Goal: Find specific fact: Find specific fact

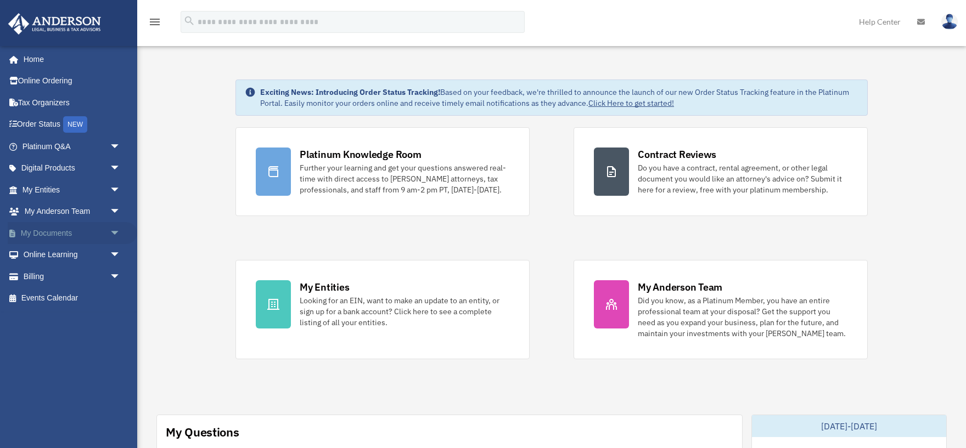
click at [113, 231] on span "arrow_drop_down" at bounding box center [121, 233] width 22 height 22
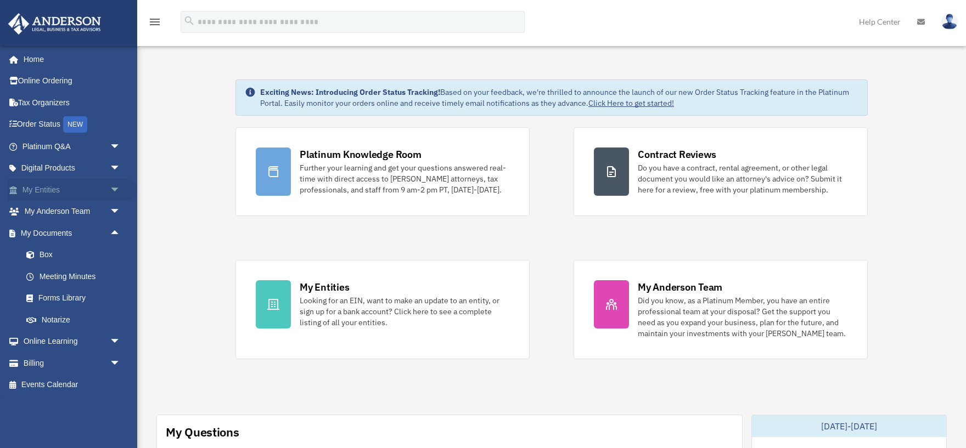
click at [115, 189] on span "arrow_drop_down" at bounding box center [121, 190] width 22 height 22
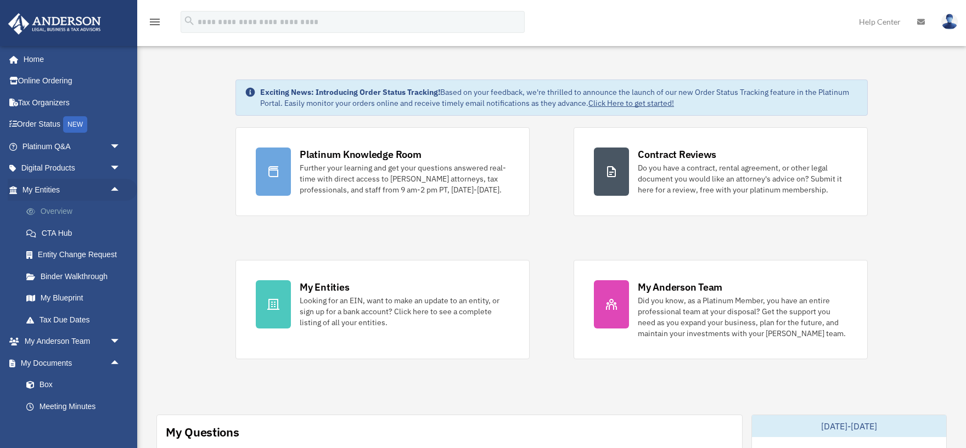
click at [54, 210] on link "Overview" at bounding box center [76, 212] width 122 height 22
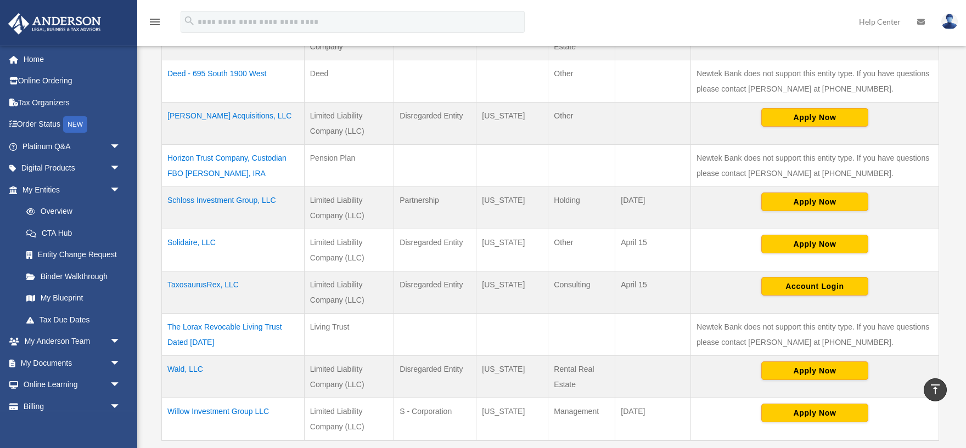
scroll to position [302, 0]
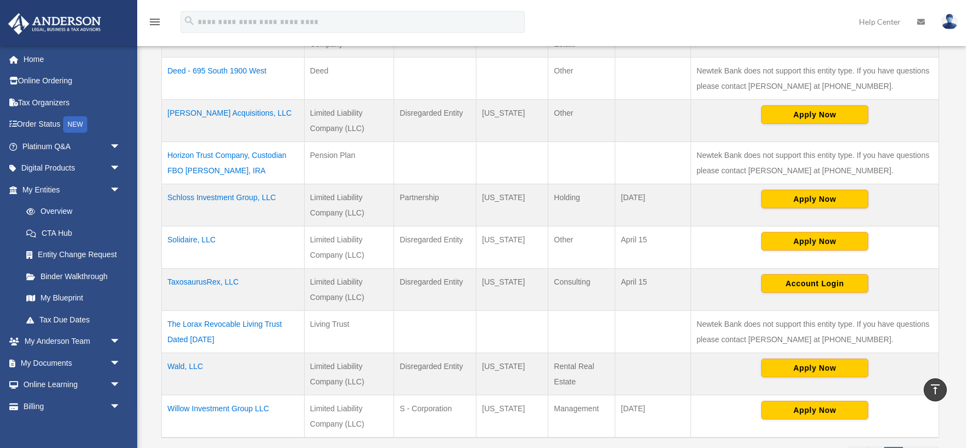
click at [203, 280] on td "TaxosaurusRex, LLC" at bounding box center [233, 290] width 143 height 42
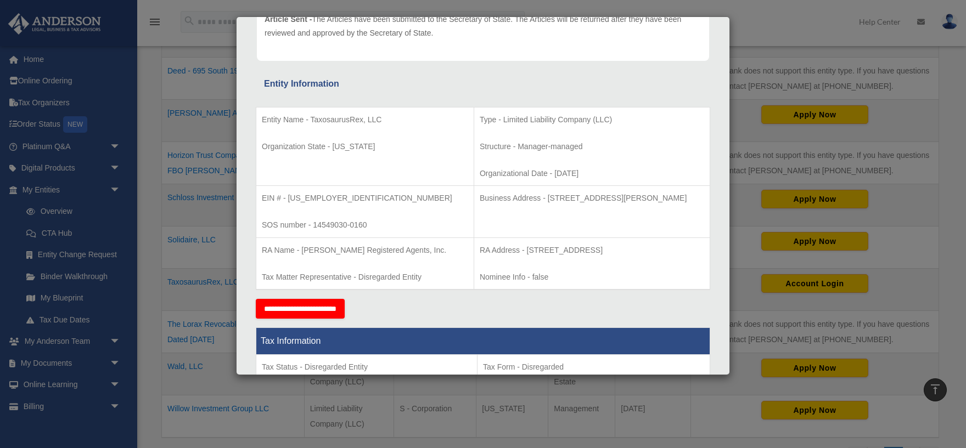
scroll to position [181, 0]
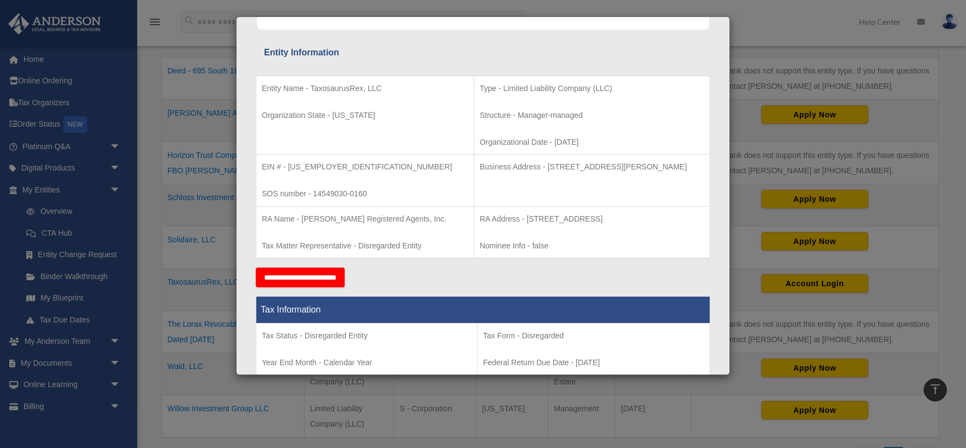
drag, startPoint x: 444, startPoint y: 166, endPoint x: 702, endPoint y: 160, distance: 258.5
click at [702, 160] on td "Business Address - [STREET_ADDRESS][PERSON_NAME]" at bounding box center [591, 181] width 236 height 52
copy p "Business Address - [STREET_ADDRESS][PERSON_NAME]"
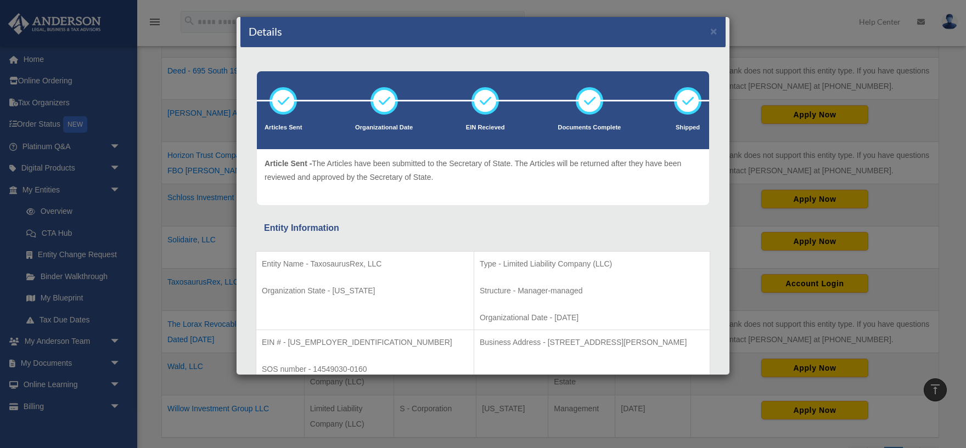
scroll to position [0, 0]
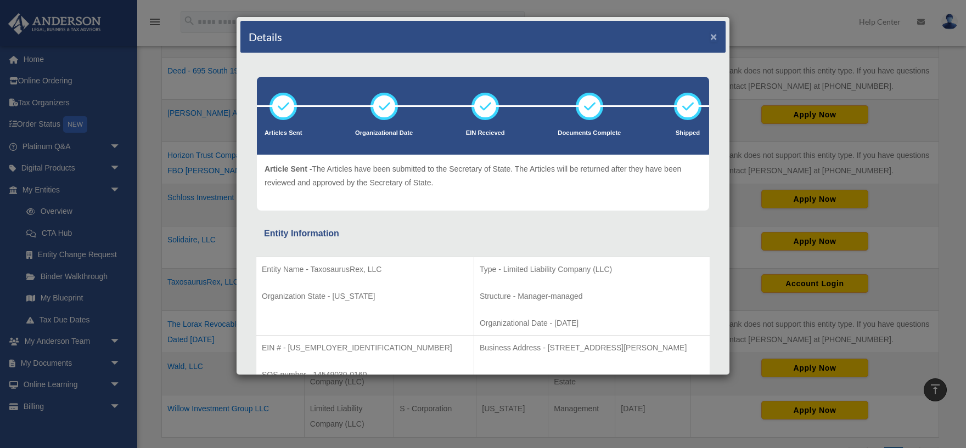
click at [713, 36] on button "×" at bounding box center [713, 37] width 7 height 12
